Goal: Find specific page/section: Find specific page/section

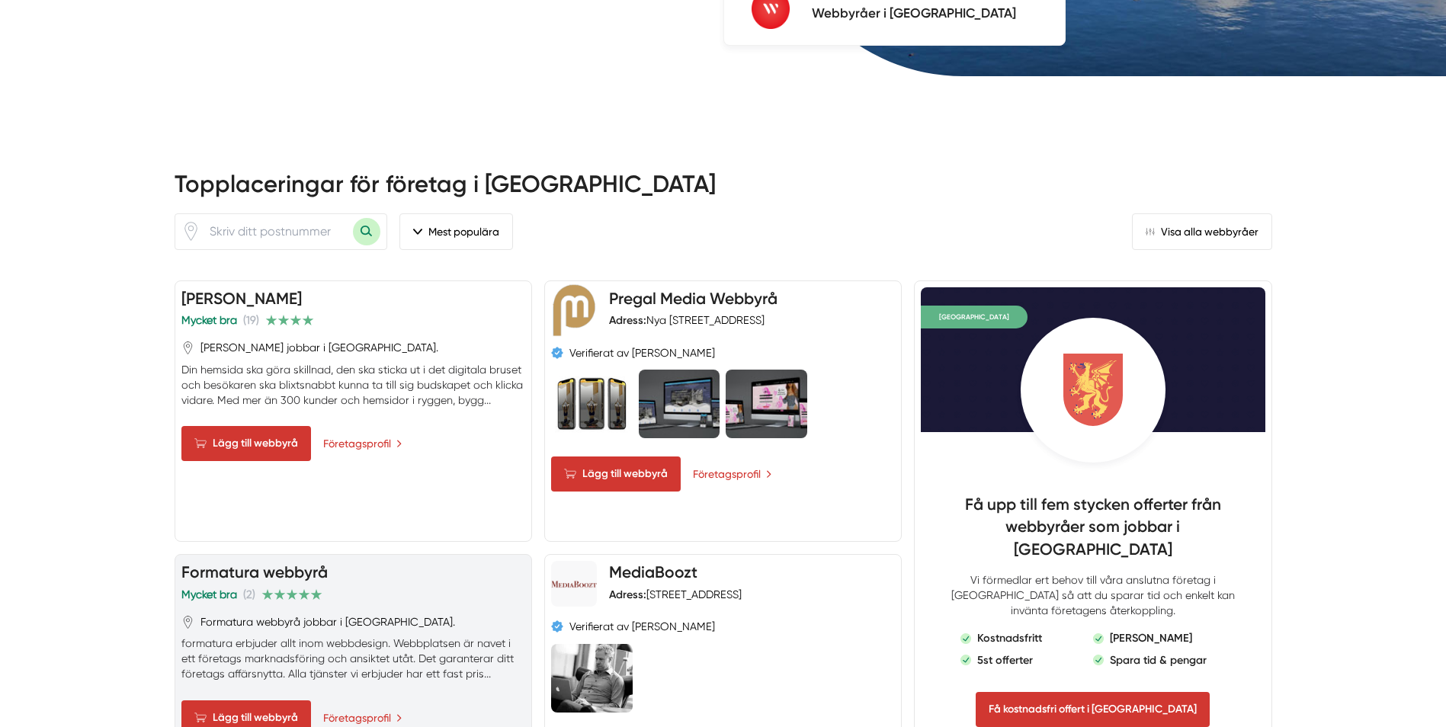
scroll to position [610, 0]
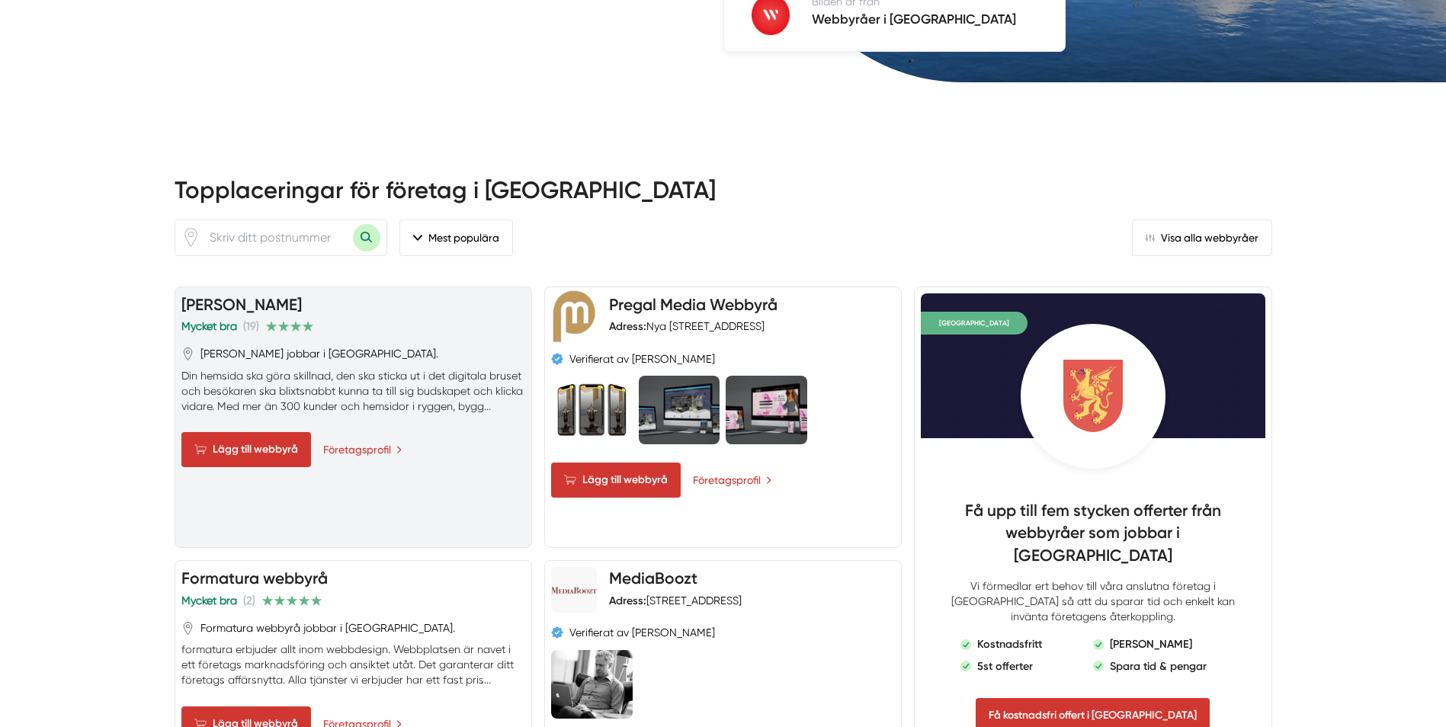
click at [230, 304] on link "[PERSON_NAME]" at bounding box center [241, 304] width 120 height 19
